Goal: Task Accomplishment & Management: Complete application form

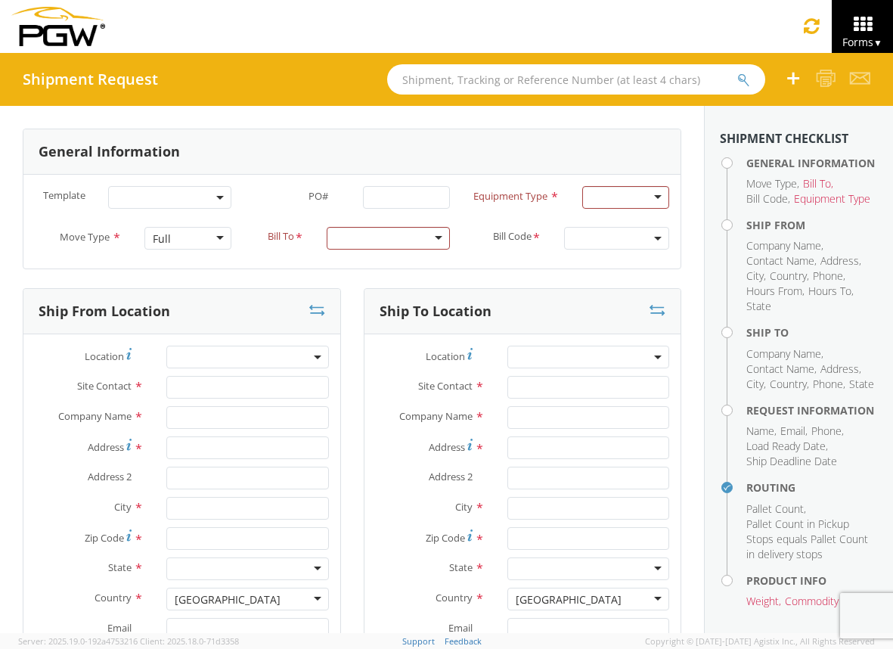
scroll to position [1177, 0]
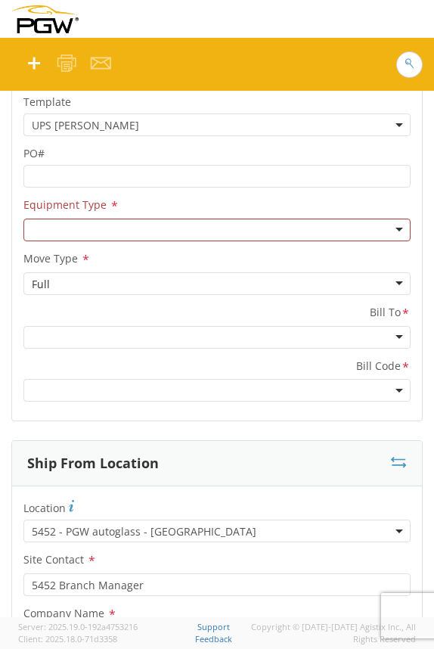
scroll to position [107, 0]
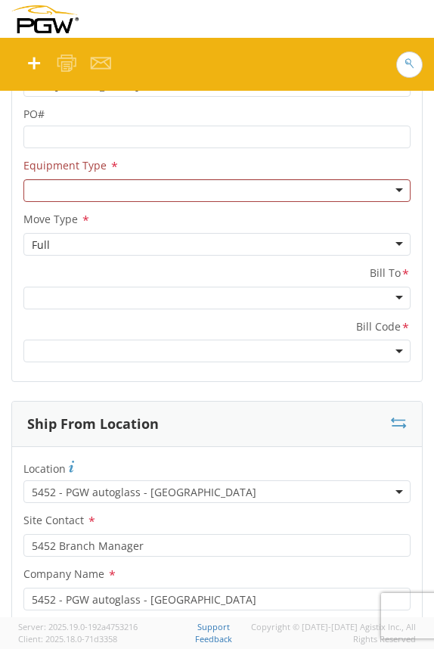
drag, startPoint x: 433, startPoint y: 127, endPoint x: 559, endPoint y: 141, distance: 127.1
click at [433, 141] on html "annexa Batch Shipping Guide Created with Sketch. calendar Created with Sketch." at bounding box center [217, 324] width 434 height 649
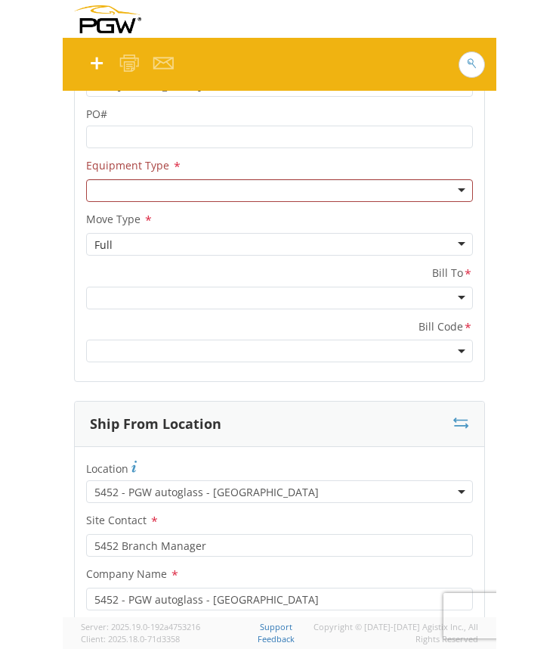
scroll to position [0, 0]
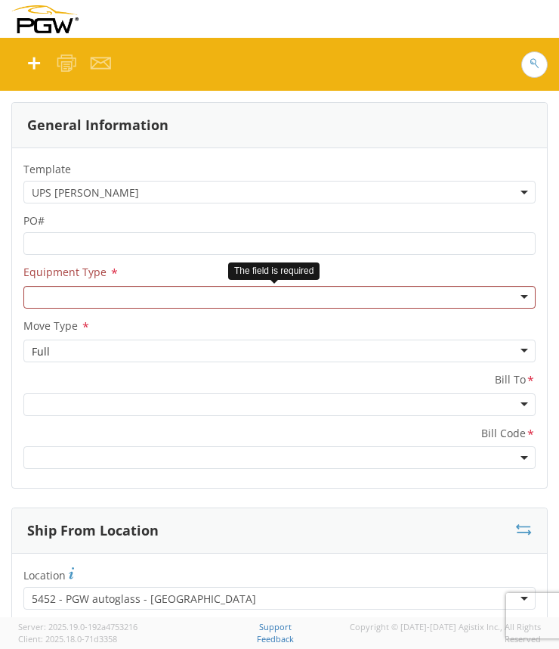
click at [433, 302] on div at bounding box center [279, 297] width 513 height 23
click at [414, 193] on span "UPS [PERSON_NAME]" at bounding box center [280, 192] width 496 height 14
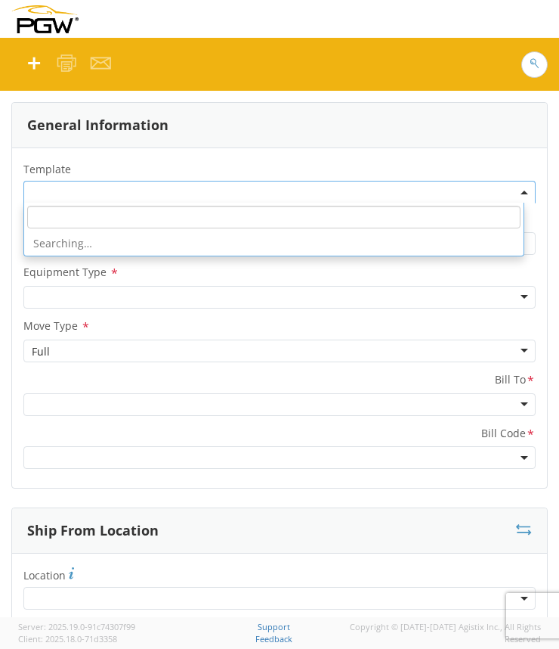
click at [141, 192] on span at bounding box center [279, 192] width 513 height 23
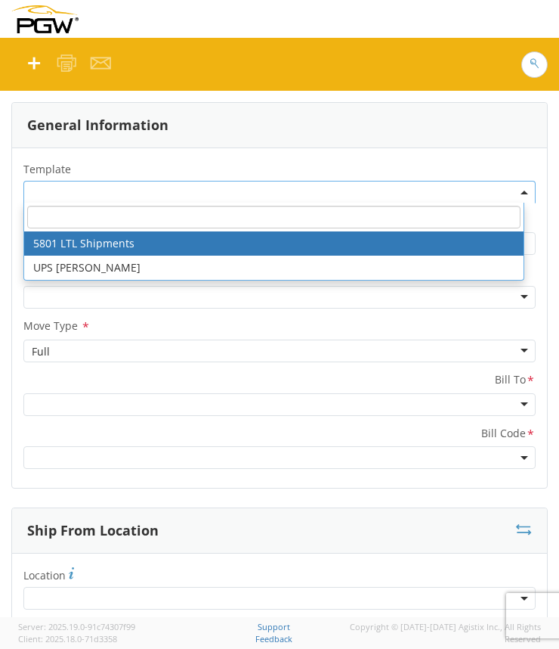
select select "56744968"
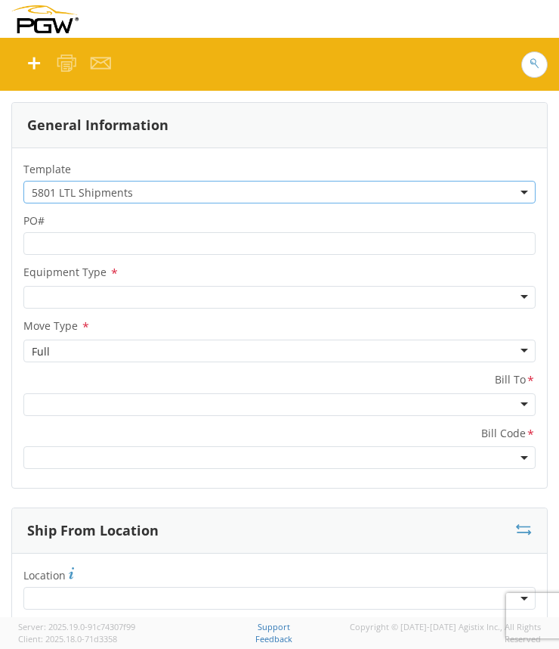
select select
type input "5801 Branch Manager"
type input "PGW"
type input "5000 [GEOGRAPHIC_DATA]"
type input "[GEOGRAPHIC_DATA]"
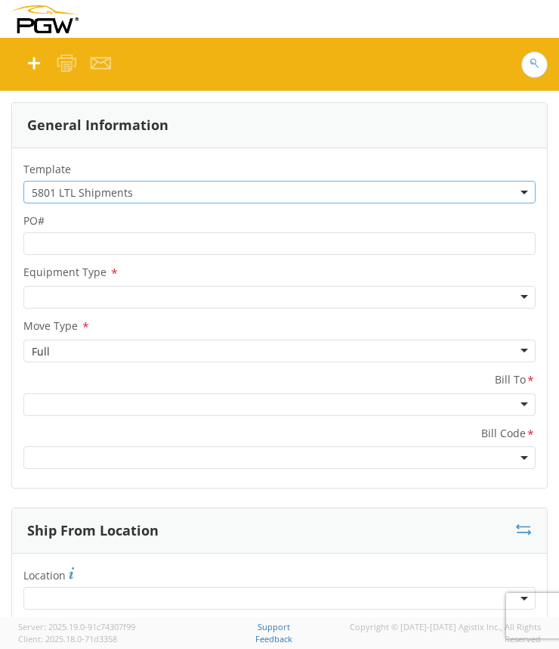
type input "76115"
type input "[EMAIL_ADDRESS][DOMAIN_NAME]"
type input "[PHONE_NUMBER]"
type input "10:35 AM"
type input "11:35 AM"
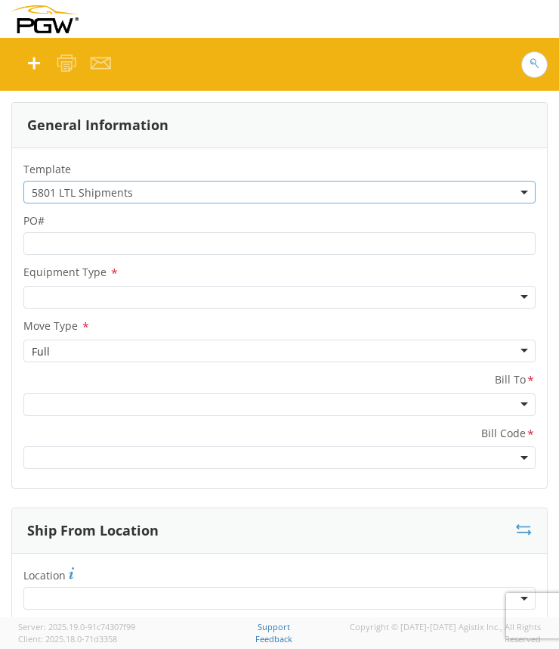
type input "5403 Branch Manager"
type input "PGW"
type input "[STREET_ADDRESS]"
type input "Amarillo"
type input "79101"
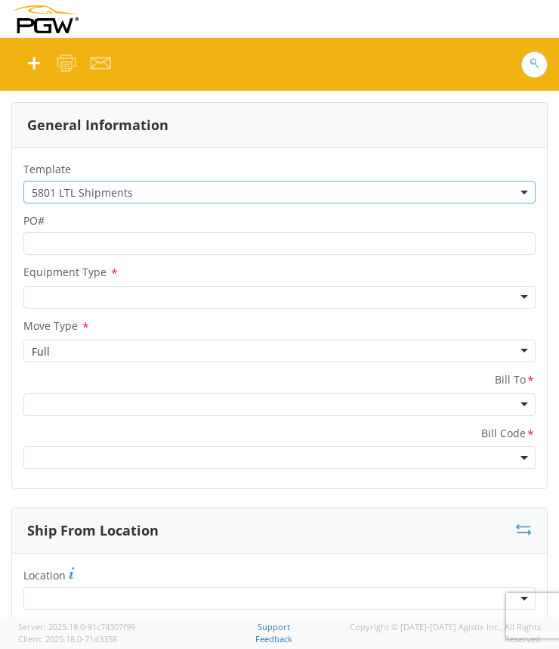
type input "[EMAIL_ADDRESS][DOMAIN_NAME]"
type input "[PHONE_NUMBER]"
type textarea "NO LTL Appt unless noted, ALL Truckload APPT Reqd. Contact [PERSON_NAME]. Call …"
type input "980"
type input "1"
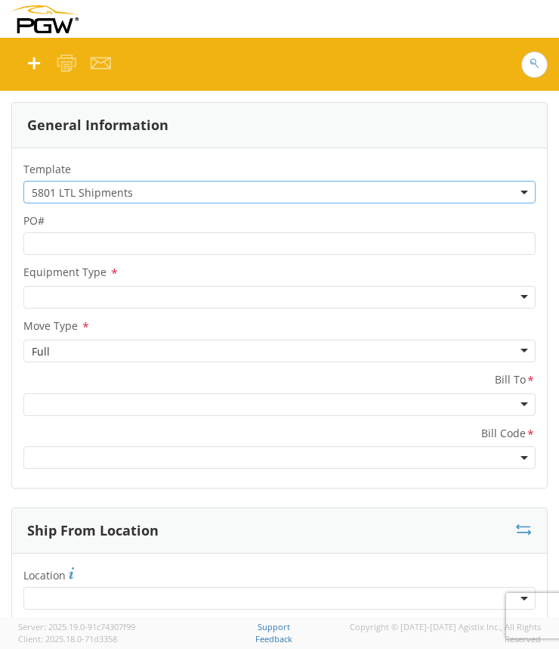
select select "62891"
select select "28259"
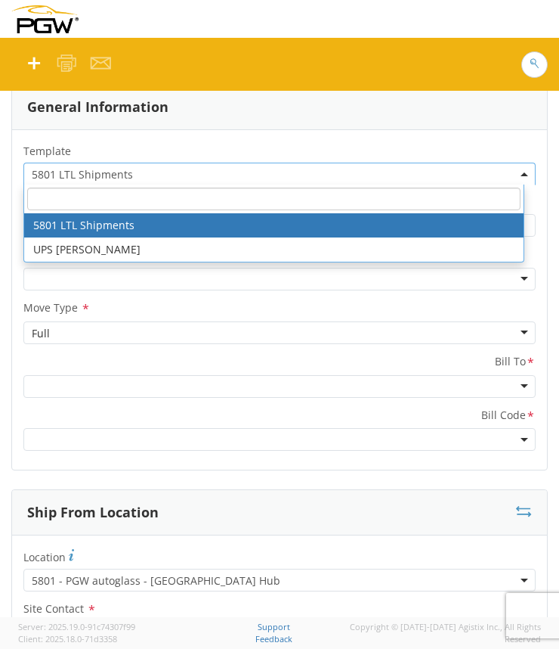
click at [491, 175] on span "5801 LTL Shipments" at bounding box center [280, 174] width 496 height 14
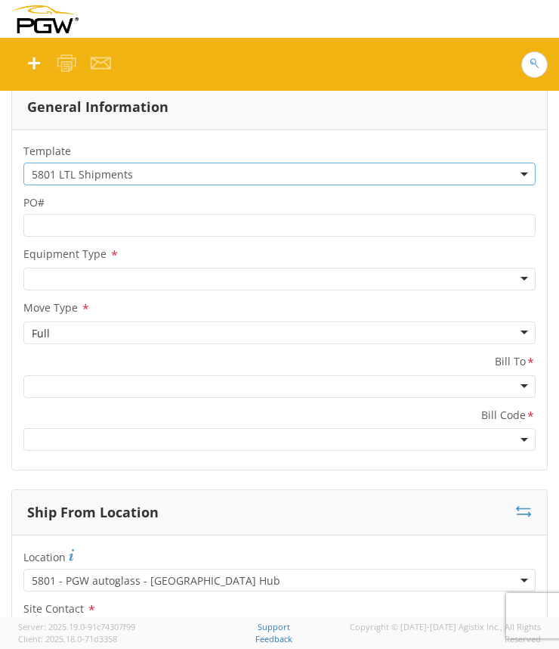
click at [491, 175] on span "5801 LTL Shipments" at bounding box center [280, 174] width 496 height 14
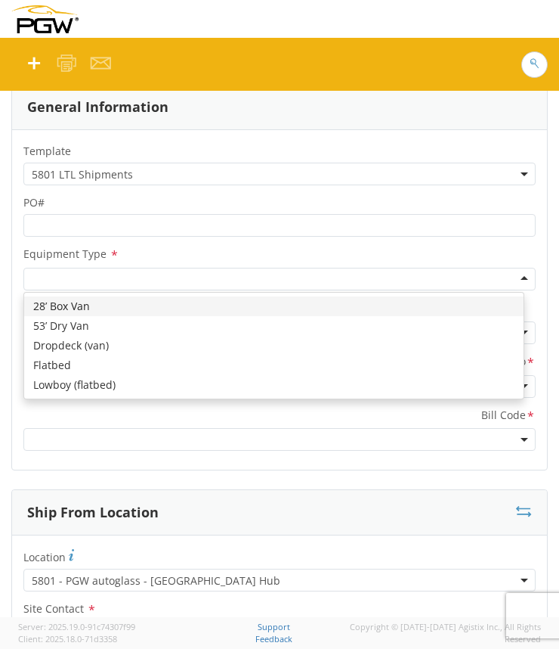
click at [507, 279] on div at bounding box center [279, 279] width 513 height 23
drag, startPoint x: 107, startPoint y: 277, endPoint x: 24, endPoint y: 274, distance: 83.2
click at [24, 274] on div "28’ Box Van" at bounding box center [279, 279] width 513 height 23
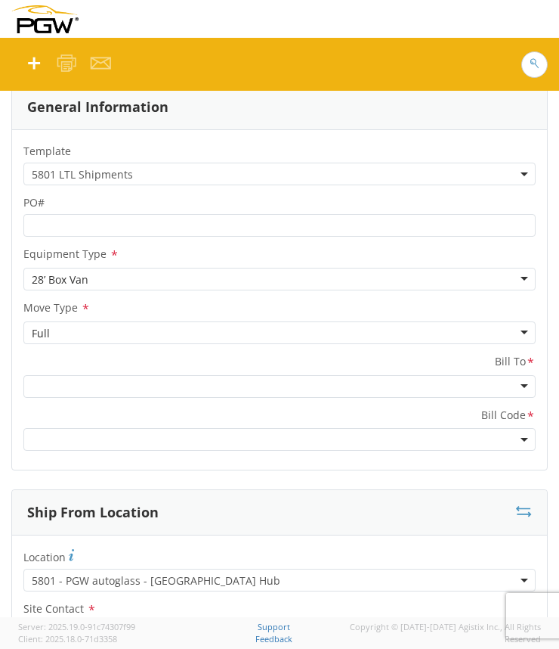
drag, startPoint x: 95, startPoint y: 281, endPoint x: 37, endPoint y: 275, distance: 57.8
click at [37, 275] on div "28’ Box Van" at bounding box center [279, 279] width 513 height 23
click at [92, 276] on div "28’ Box Van" at bounding box center [279, 279] width 513 height 23
